Goal: Transaction & Acquisition: Purchase product/service

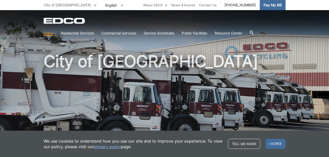
click at [275, 5] on span "Pay My Bill" at bounding box center [273, 5] width 18 height 6
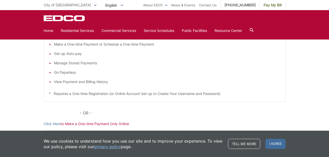
scroll to position [151, 0]
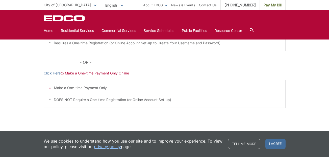
click at [101, 75] on p "Click Here to Make a One-time Payment Only Online" at bounding box center [165, 73] width 242 height 6
click at [86, 74] on p "Click Here to Make a One-time Payment Only Online" at bounding box center [165, 73] width 242 height 6
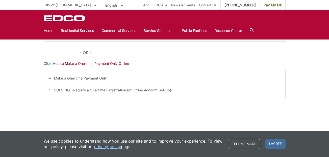
click at [74, 62] on p "Click Here to Make a One-time Payment Only Online" at bounding box center [165, 64] width 242 height 6
click at [57, 65] on link "Click Here" at bounding box center [52, 64] width 17 height 6
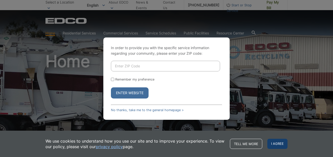
click at [283, 143] on span "I agree" at bounding box center [277, 143] width 20 height 10
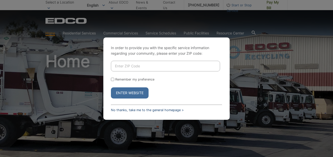
click at [149, 109] on link "No thanks, take me to the general homepage >" at bounding box center [147, 110] width 73 height 4
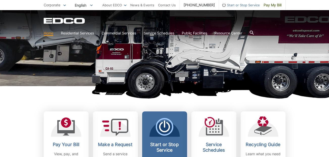
scroll to position [126, 0]
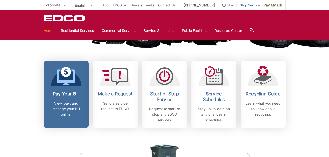
click at [63, 82] on icon at bounding box center [66, 76] width 18 height 15
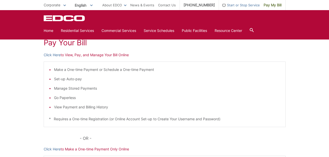
scroll to position [126, 0]
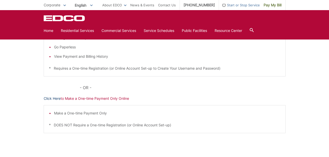
click at [52, 98] on link "Click Here" at bounding box center [52, 98] width 17 height 6
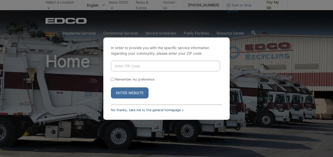
click at [158, 110] on link "No thanks, take me to the general homepage >" at bounding box center [147, 110] width 73 height 4
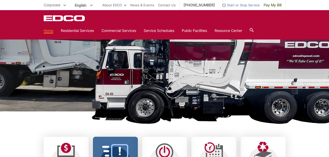
scroll to position [101, 0]
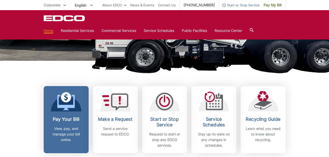
click at [71, 100] on icon at bounding box center [66, 101] width 18 height 18
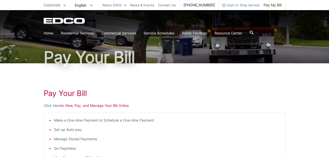
scroll to position [50, 0]
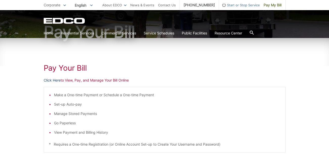
click at [57, 79] on link "Click Here" at bounding box center [52, 80] width 17 height 6
click at [51, 81] on link "Click Here" at bounding box center [52, 80] width 17 height 6
